Goal: Book appointment/travel/reservation

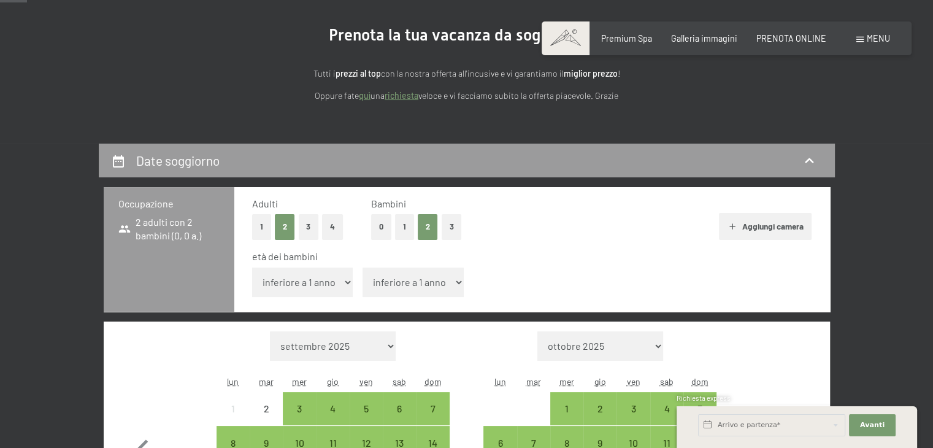
select select "4"
click at [252, 267] on select "inferiore a 1 anno 1 anno 2 anni 3 anni 4 anni 5 anni 6 anni 7 anni 8 anni 9 an…" at bounding box center [302, 281] width 101 height 29
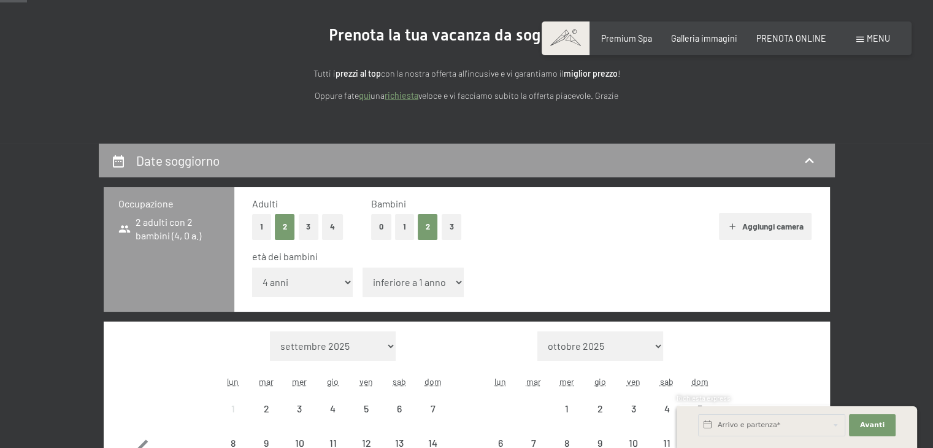
click at [419, 293] on select "inferiore a 1 anno 1 anno 2 anni 3 anni 4 anni 5 anni 6 anni 7 anni 8 anni 9 an…" at bounding box center [413, 281] width 101 height 29
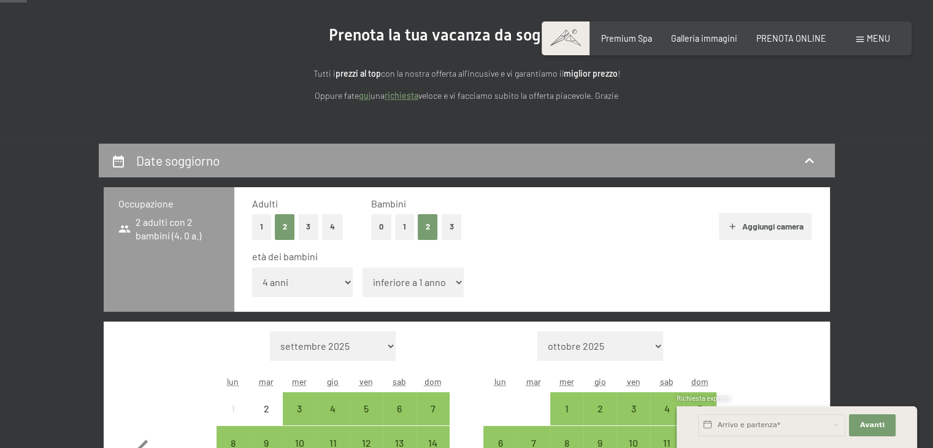
select select "10"
click at [363, 267] on select "inferiore a 1 anno 1 anno 2 anni 3 anni 4 anni 5 anni 6 anni 7 anni 8 anni 9 an…" at bounding box center [413, 281] width 101 height 29
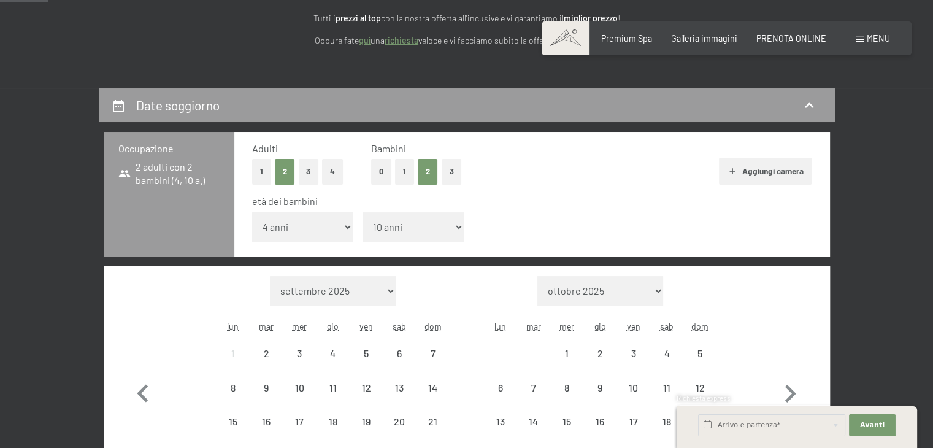
scroll to position [307, 0]
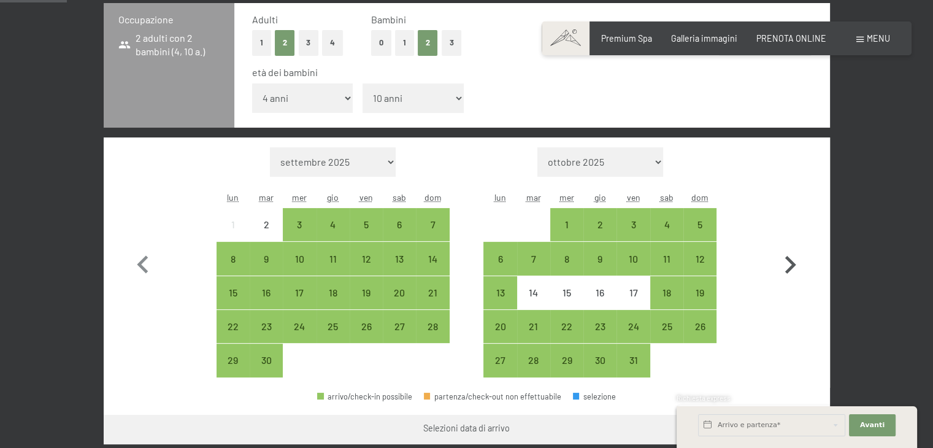
click at [785, 265] on icon "button" at bounding box center [790, 265] width 36 height 36
select select "[DATE]"
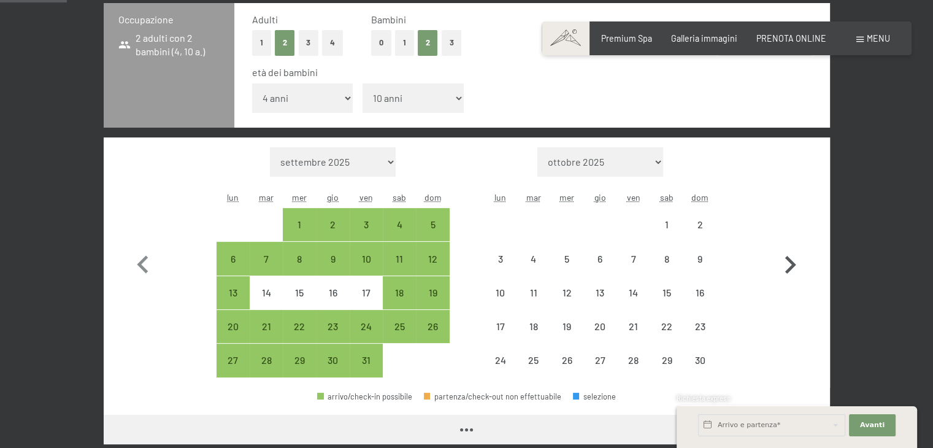
click at [785, 265] on icon "button" at bounding box center [790, 265] width 36 height 36
select select "[DATE]"
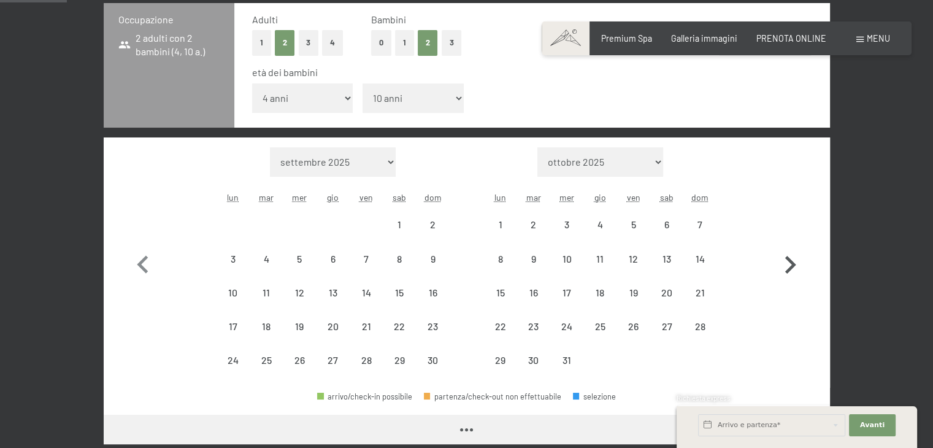
click at [785, 265] on icon "button" at bounding box center [790, 265] width 36 height 36
select select "[DATE]"
click at [785, 265] on icon "button" at bounding box center [790, 265] width 36 height 36
select select "[DATE]"
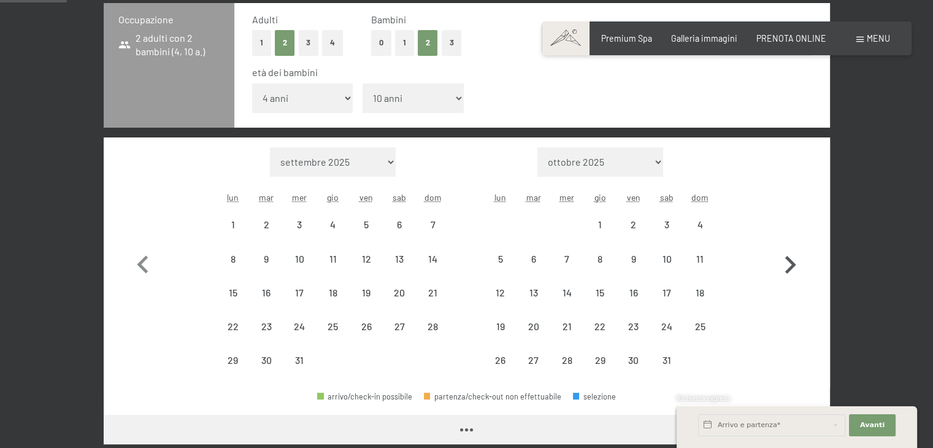
select select "[DATE]"
click at [785, 265] on icon "button" at bounding box center [790, 265] width 36 height 36
select select "[DATE]"
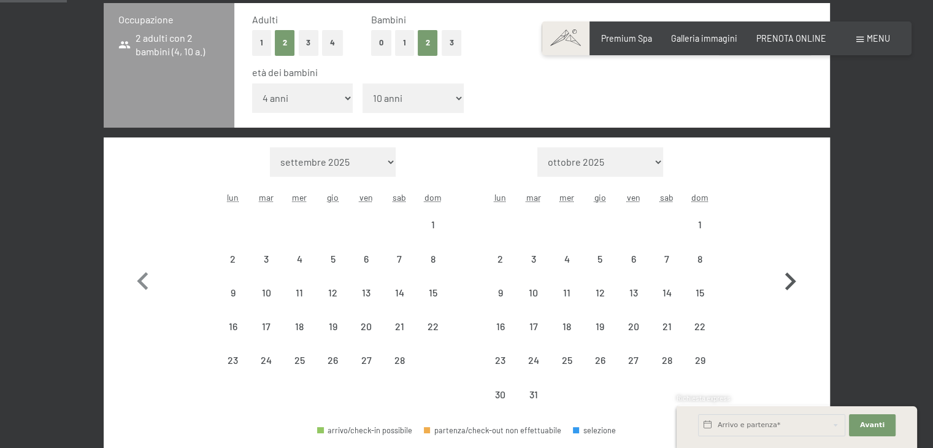
select select "[DATE]"
click at [785, 265] on icon "button" at bounding box center [790, 282] width 36 height 36
select select "[DATE]"
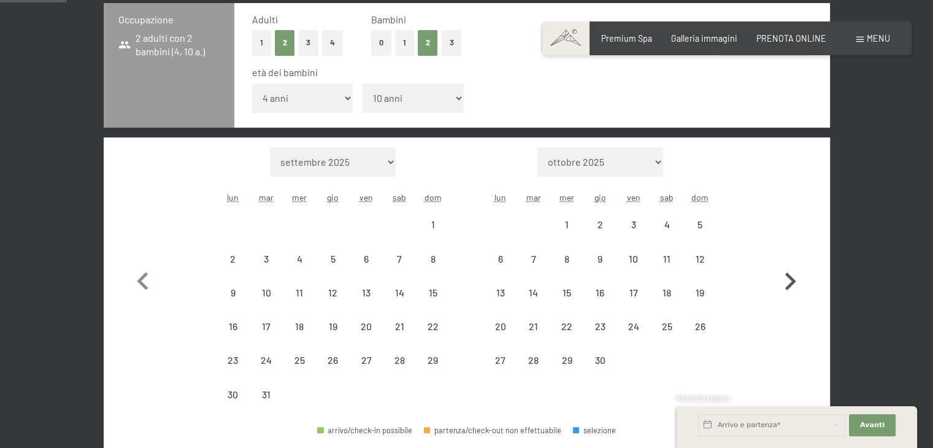
select select "[DATE]"
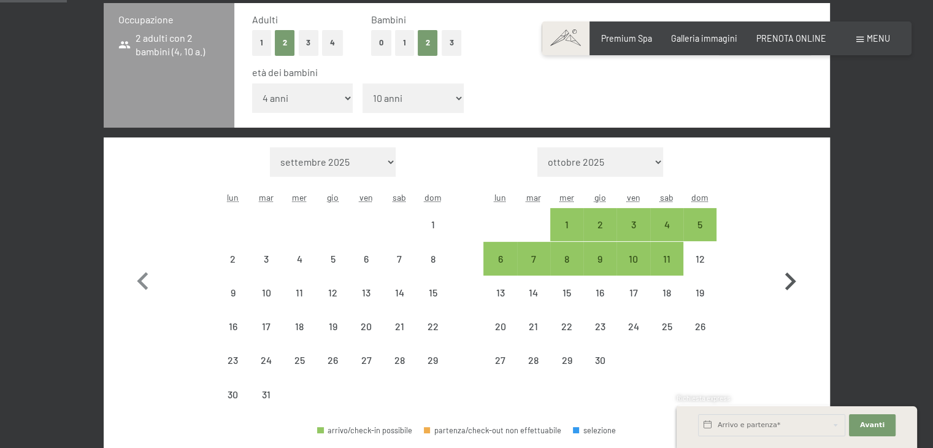
select select "[DATE]"
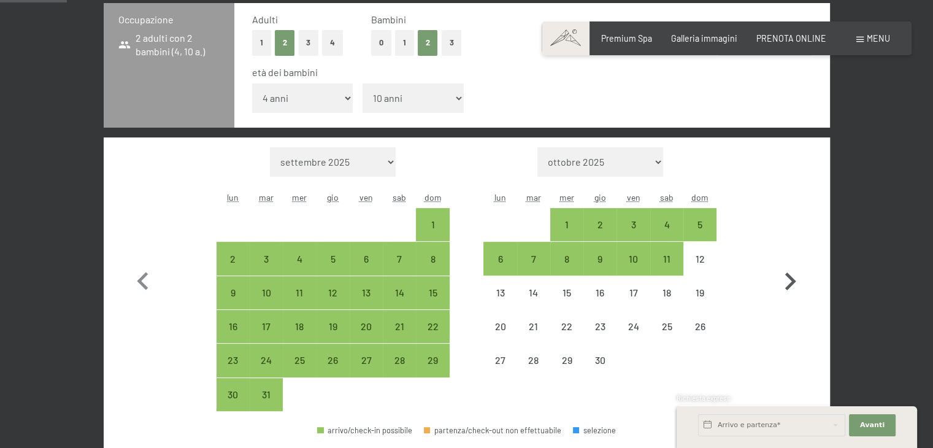
click at [788, 271] on icon "button" at bounding box center [790, 282] width 36 height 36
select select "[DATE]"
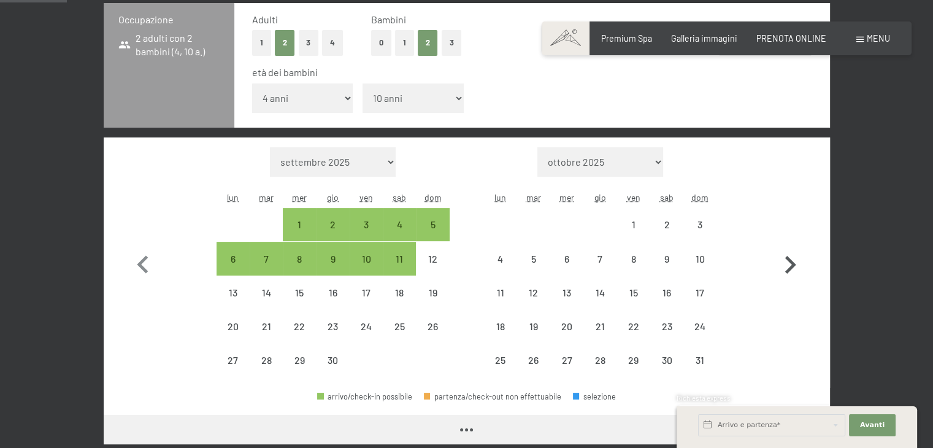
select select "[DATE]"
click at [788, 271] on icon "button" at bounding box center [790, 265] width 11 height 18
select select "[DATE]"
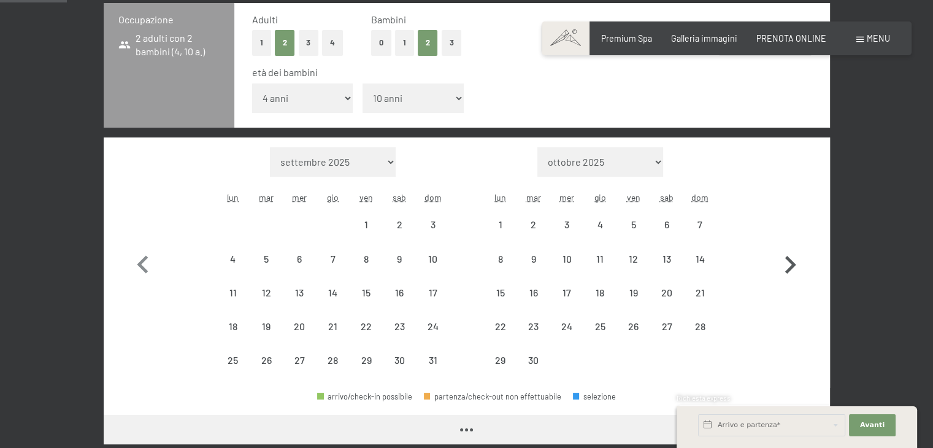
select select "[DATE]"
click at [149, 259] on icon "button" at bounding box center [143, 265] width 36 height 36
select select "[DATE]"
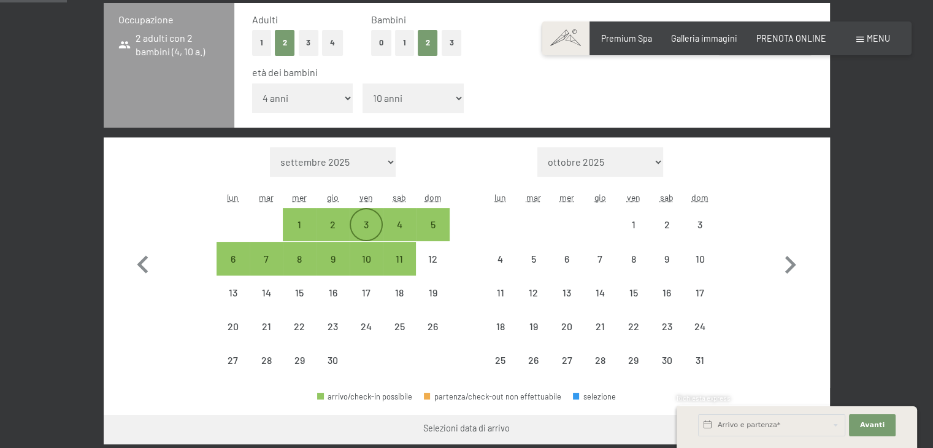
click at [364, 221] on div "3" at bounding box center [366, 235] width 31 height 31
select select "[DATE]"
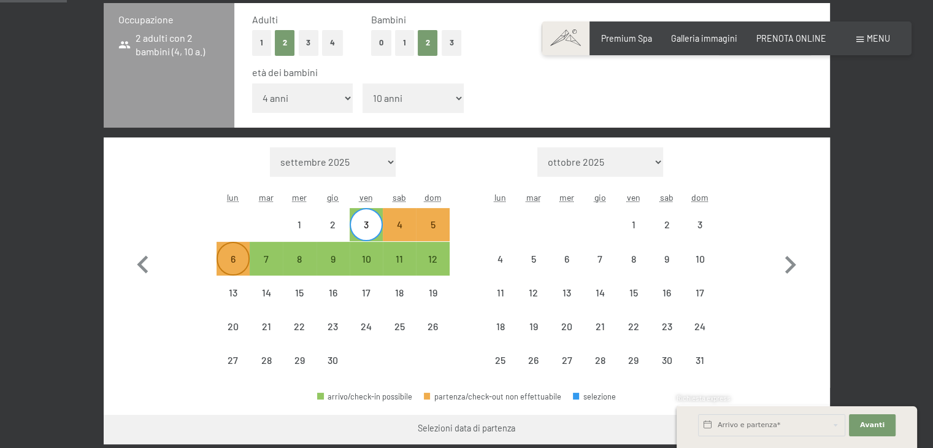
click at [234, 261] on div "6" at bounding box center [233, 269] width 31 height 31
select select "[DATE]"
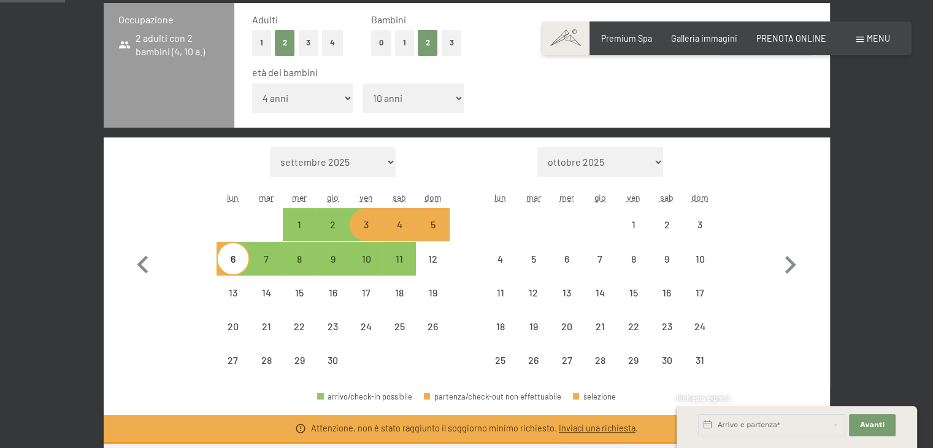
scroll to position [297, 0]
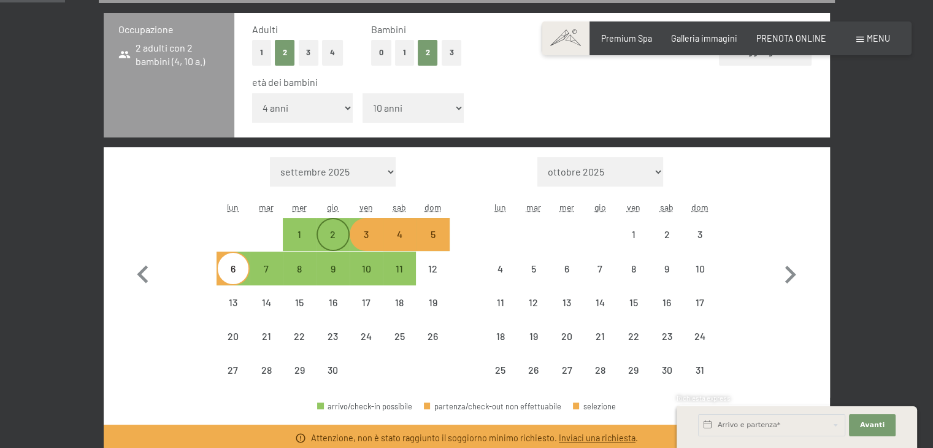
click at [334, 232] on div "2" at bounding box center [333, 244] width 31 height 31
select select "[DATE]"
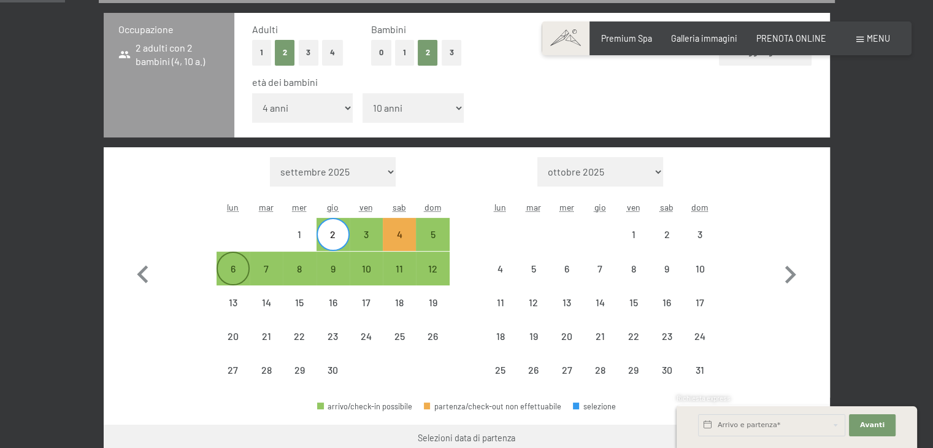
click at [226, 271] on div "6" at bounding box center [233, 279] width 31 height 31
select select "[DATE]"
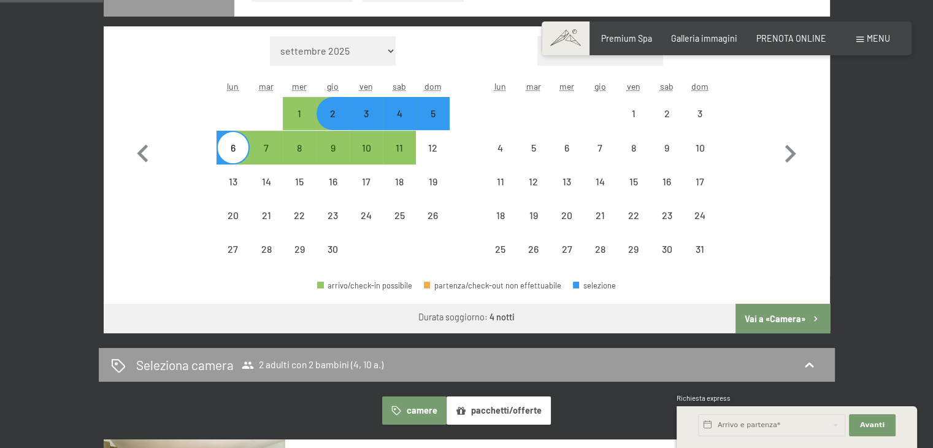
scroll to position [420, 0]
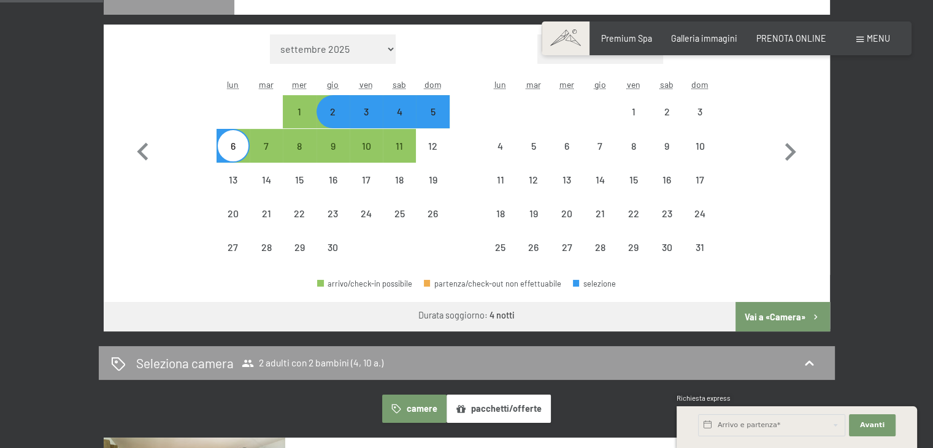
click at [790, 312] on button "Vai a «Camera»" at bounding box center [782, 316] width 94 height 29
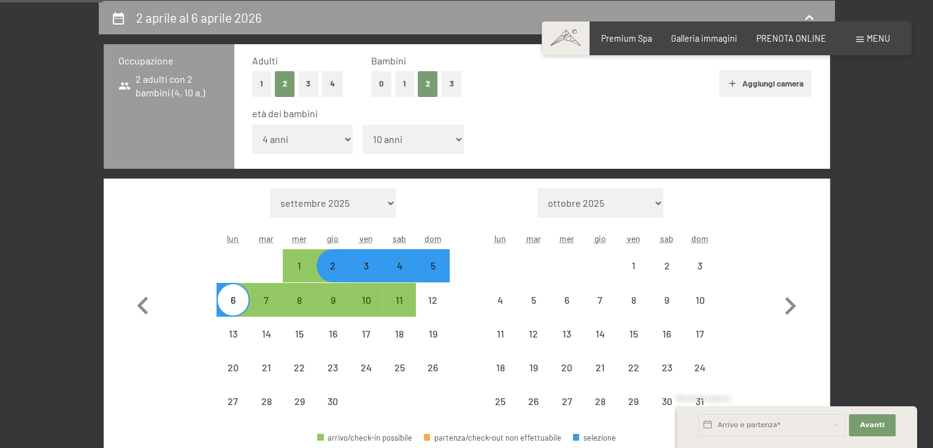
select select "[DATE]"
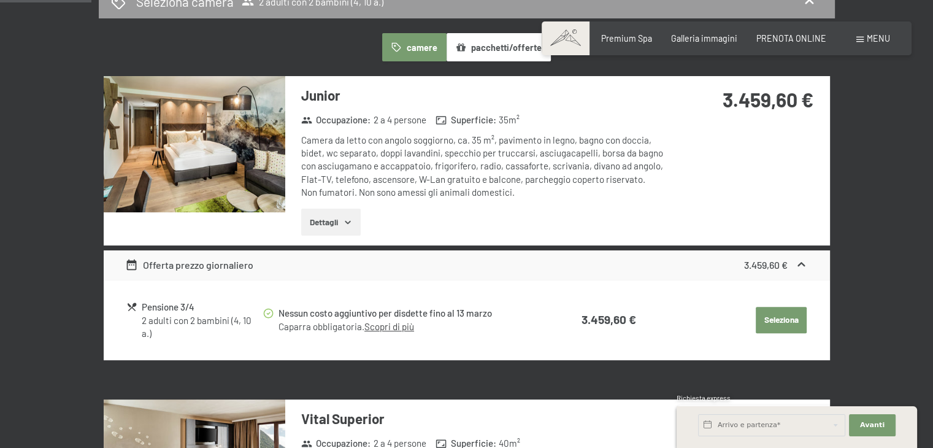
scroll to position [327, 0]
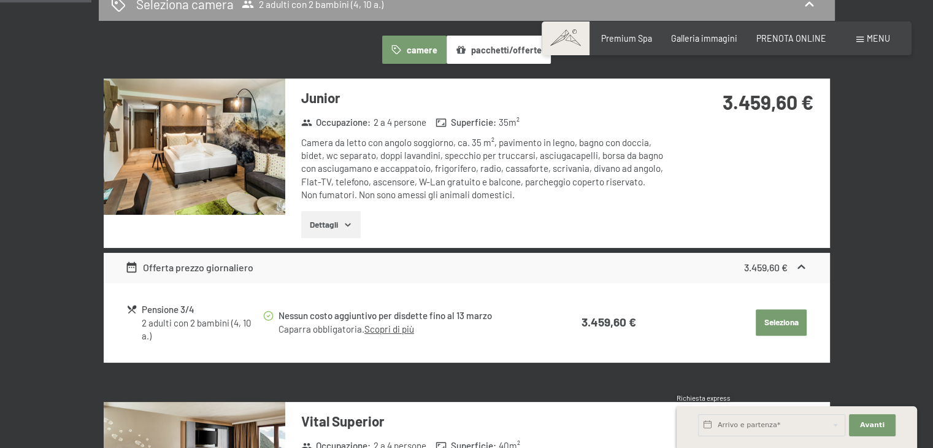
click at [262, 153] on img at bounding box center [195, 147] width 182 height 136
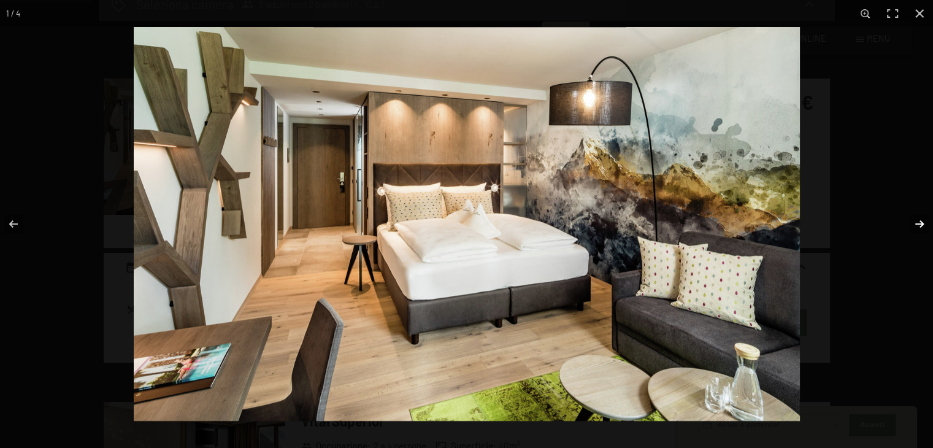
click at [919, 222] on button "button" at bounding box center [911, 223] width 43 height 61
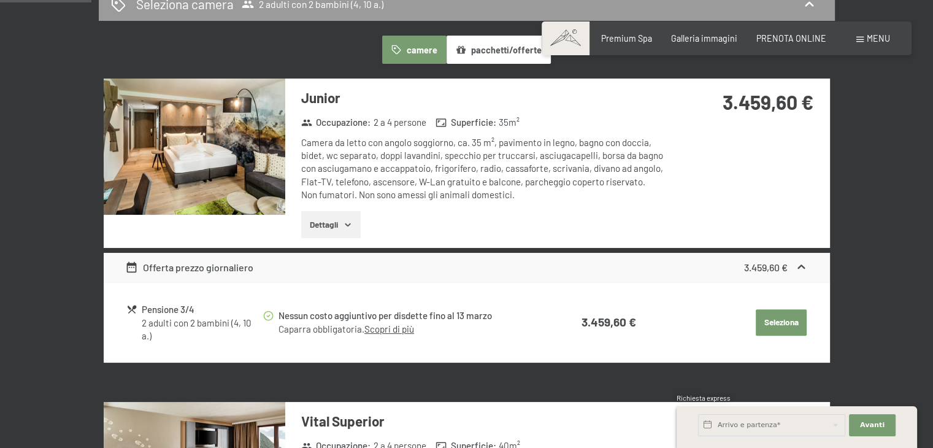
click at [0, 0] on button "button" at bounding box center [0, 0] width 0 height 0
